Goal: Information Seeking & Learning: Find specific fact

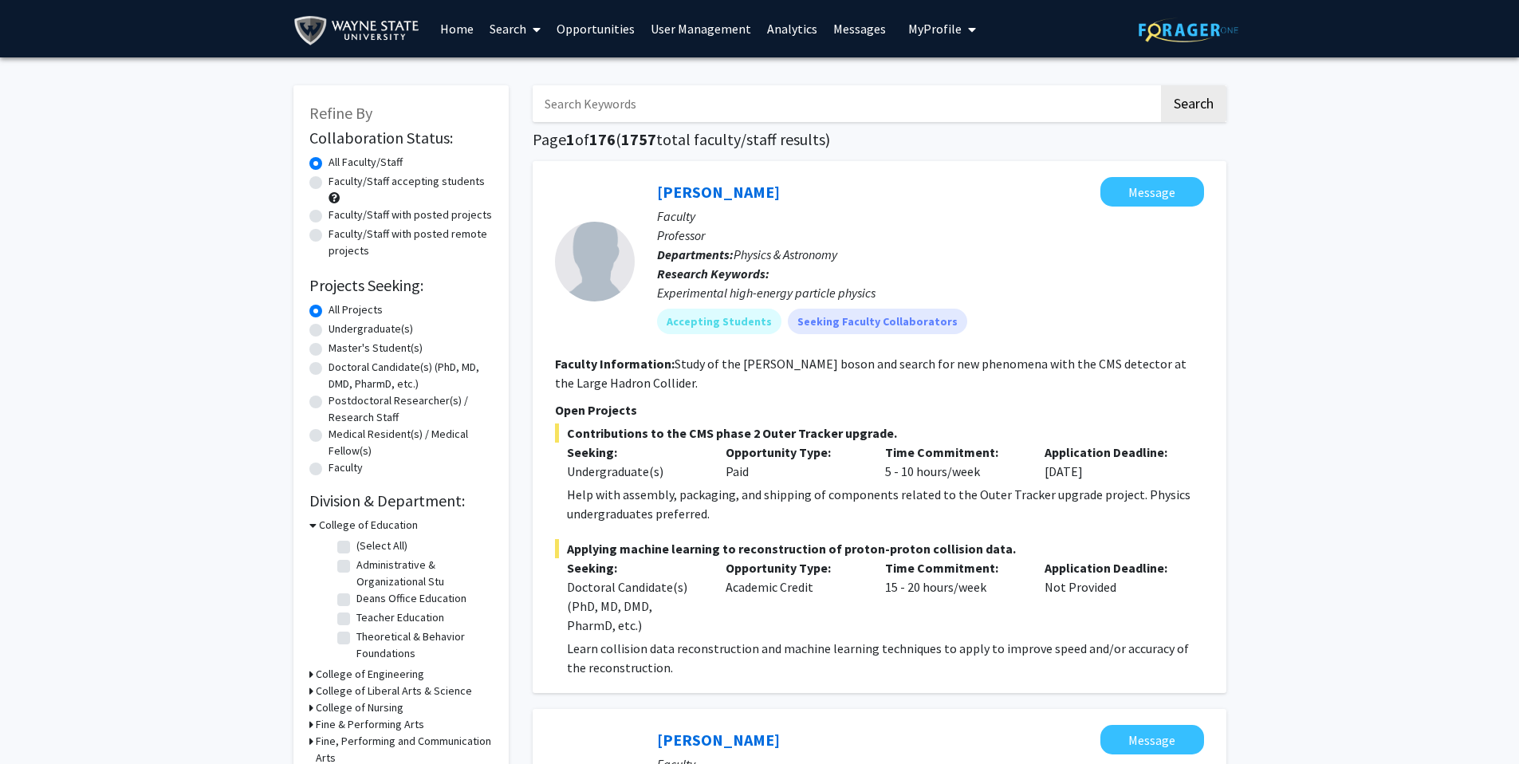
click at [774, 92] on input "Search Keywords" at bounding box center [846, 103] width 626 height 37
type input "gun violence"
click at [1161, 85] on button "Search" at bounding box center [1193, 103] width 65 height 37
